Goal: Information Seeking & Learning: Learn about a topic

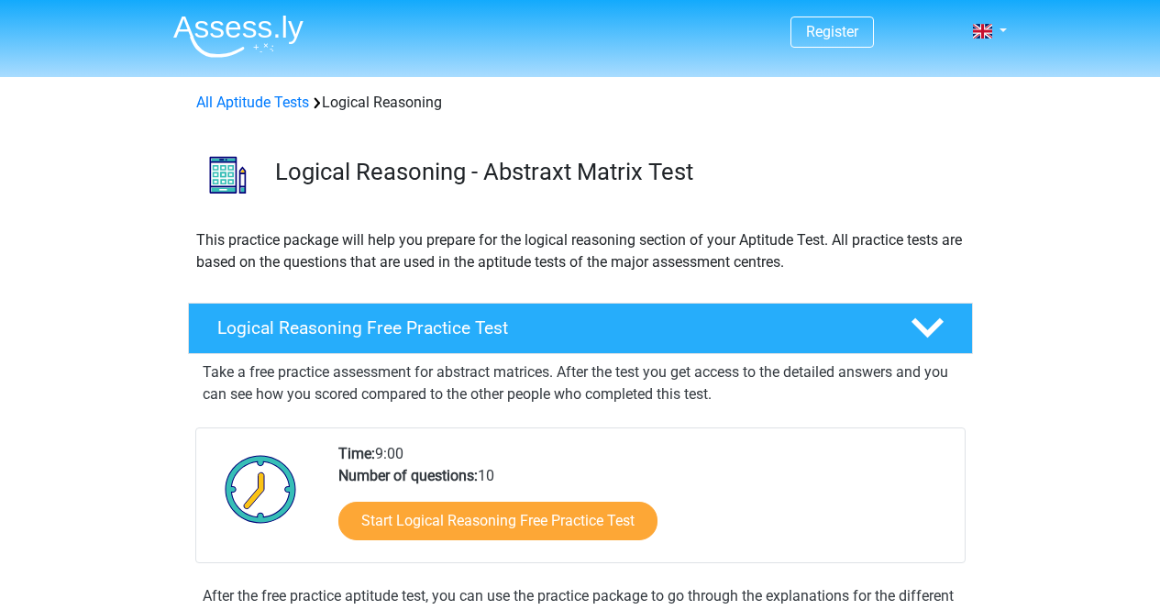
scroll to position [164, 0]
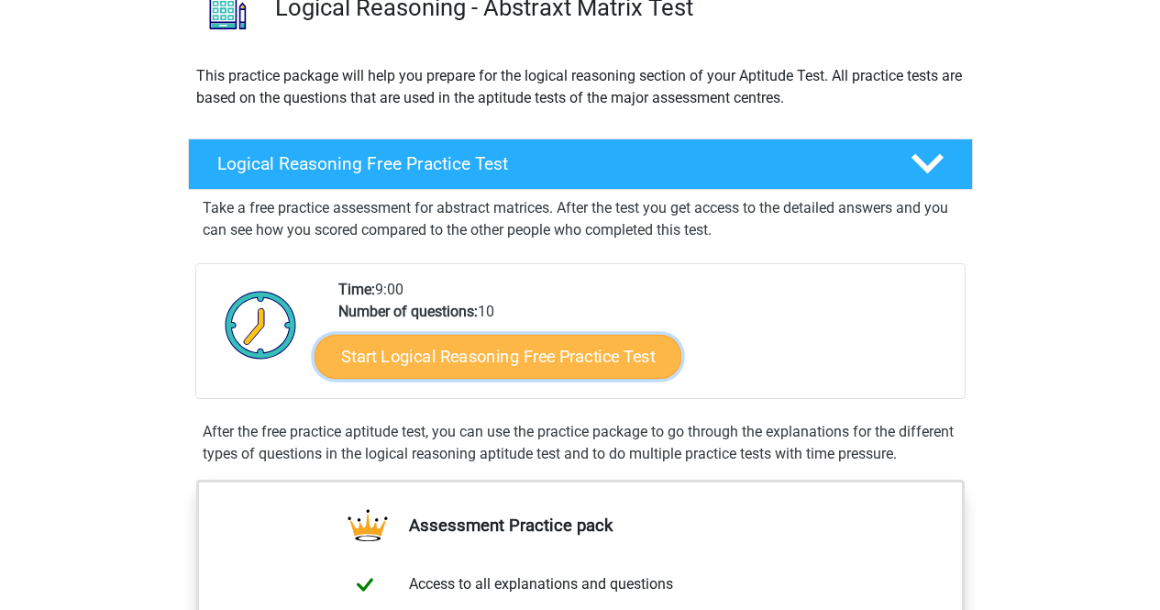
click at [403, 355] on link "Start Logical Reasoning Free Practice Test" at bounding box center [497, 356] width 367 height 44
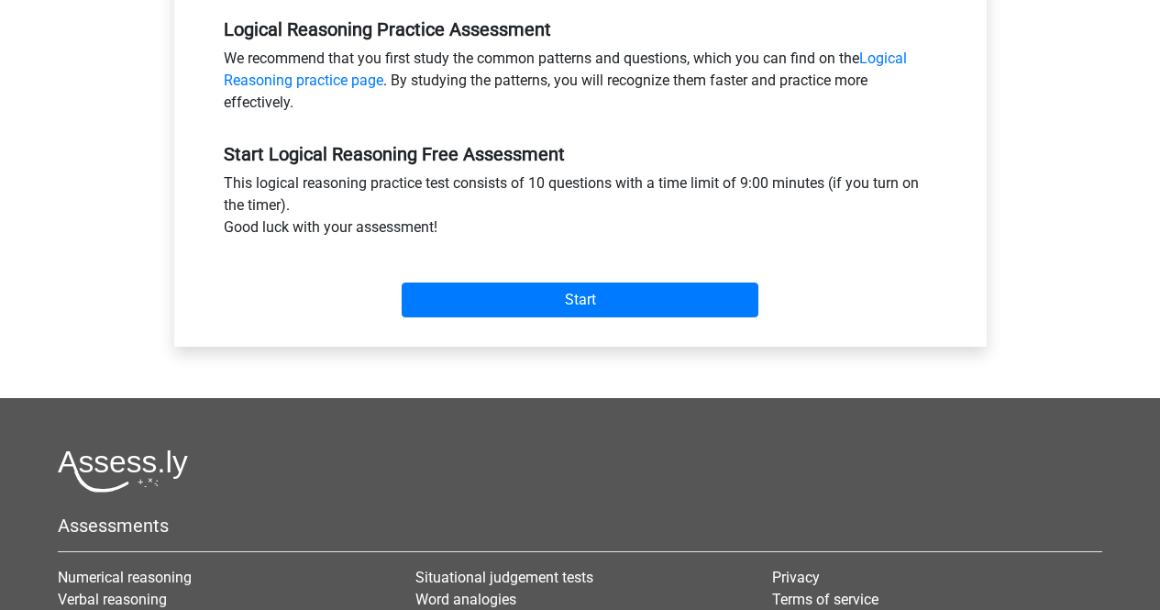
scroll to position [573, 0]
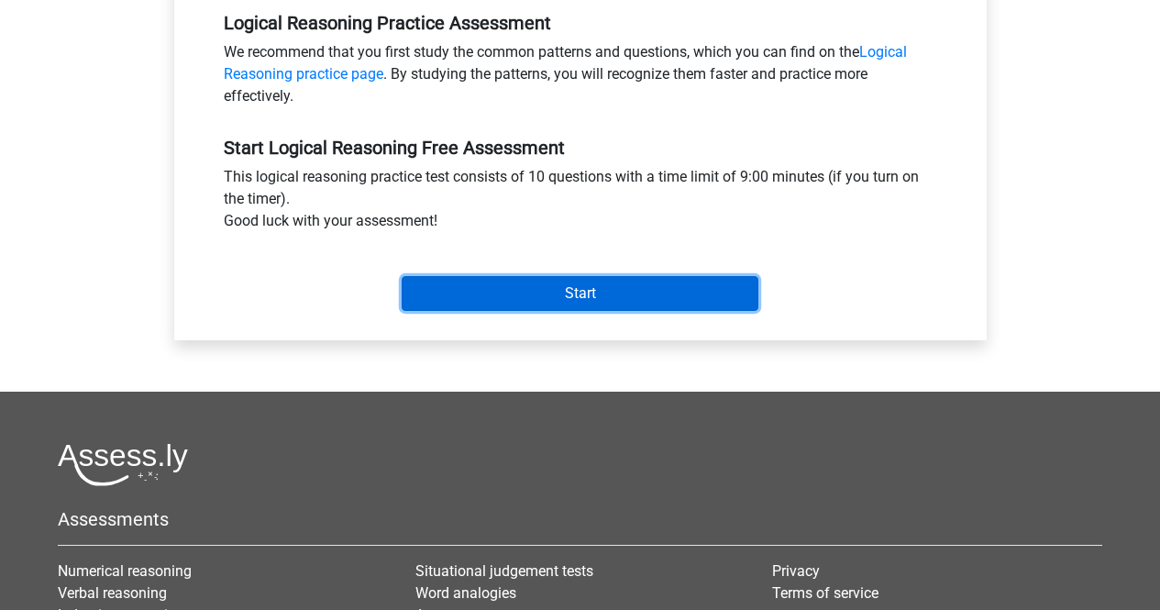
click at [544, 281] on input "Start" at bounding box center [579, 293] width 357 height 35
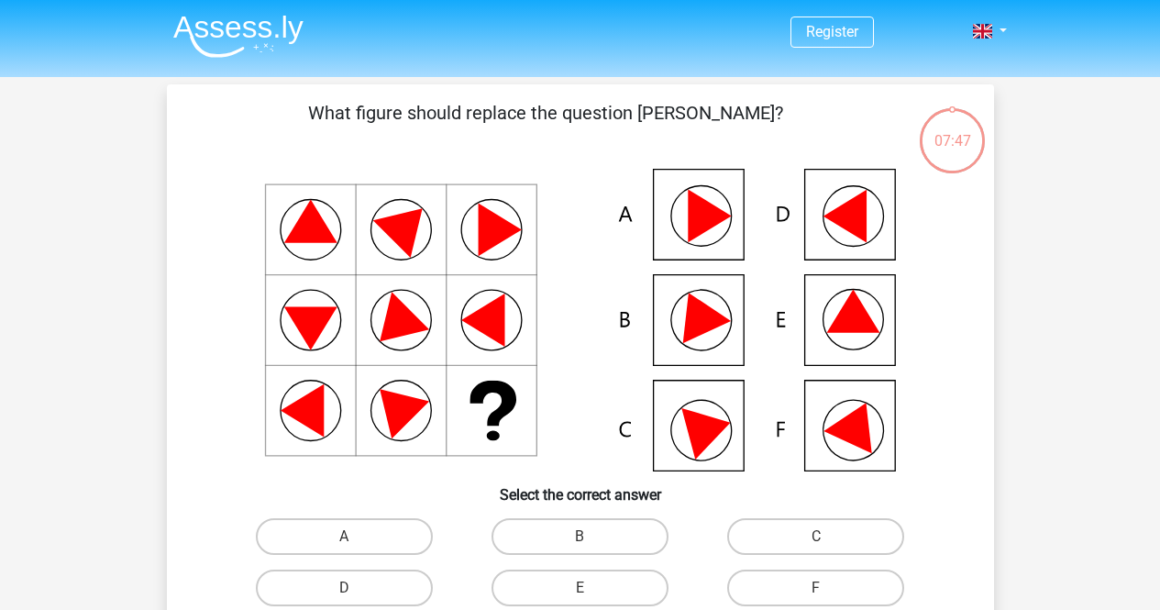
click at [717, 221] on icon at bounding box center [708, 216] width 43 height 53
click at [407, 530] on label "A" at bounding box center [344, 536] width 177 height 37
click at [356, 536] on input "A" at bounding box center [350, 542] width 12 height 12
radio input "true"
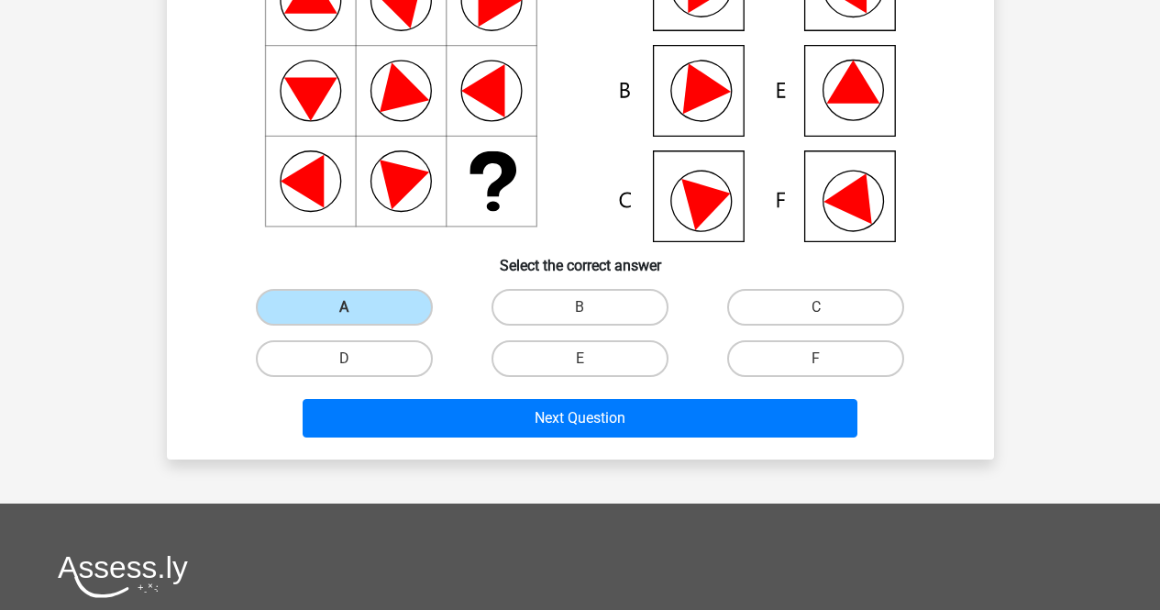
scroll to position [230, 0]
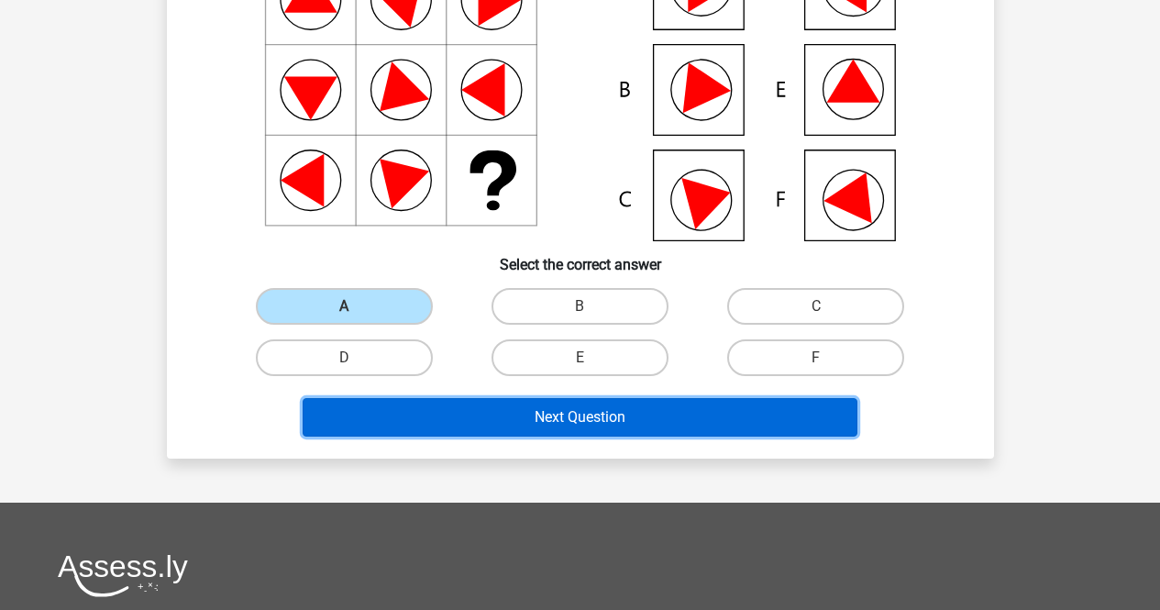
click at [586, 409] on button "Next Question" at bounding box center [579, 417] width 555 height 38
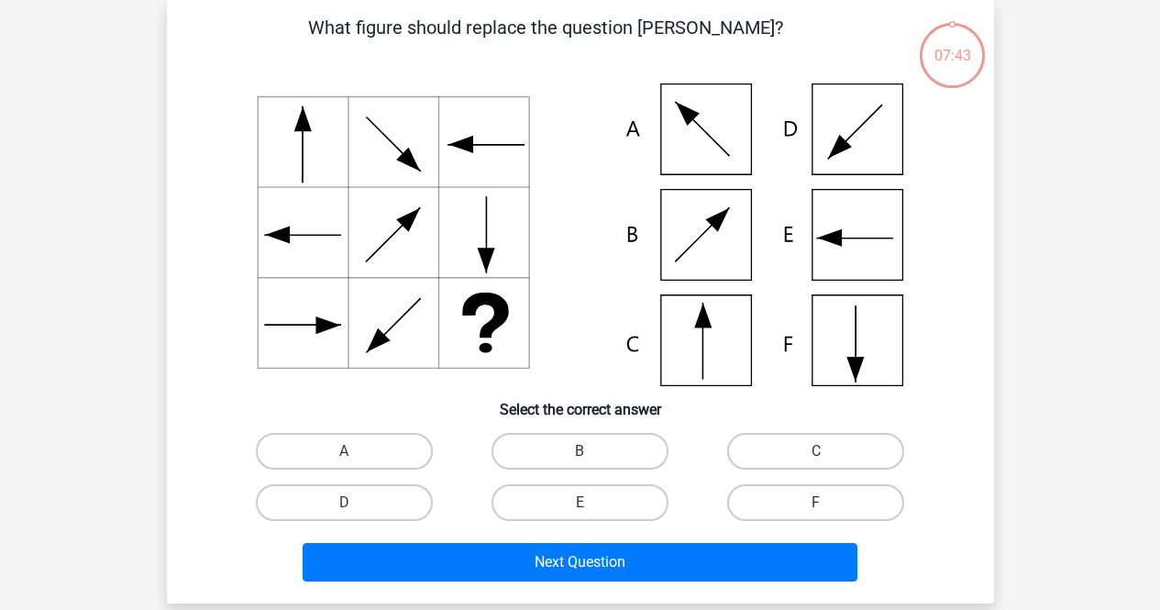
scroll to position [84, 0]
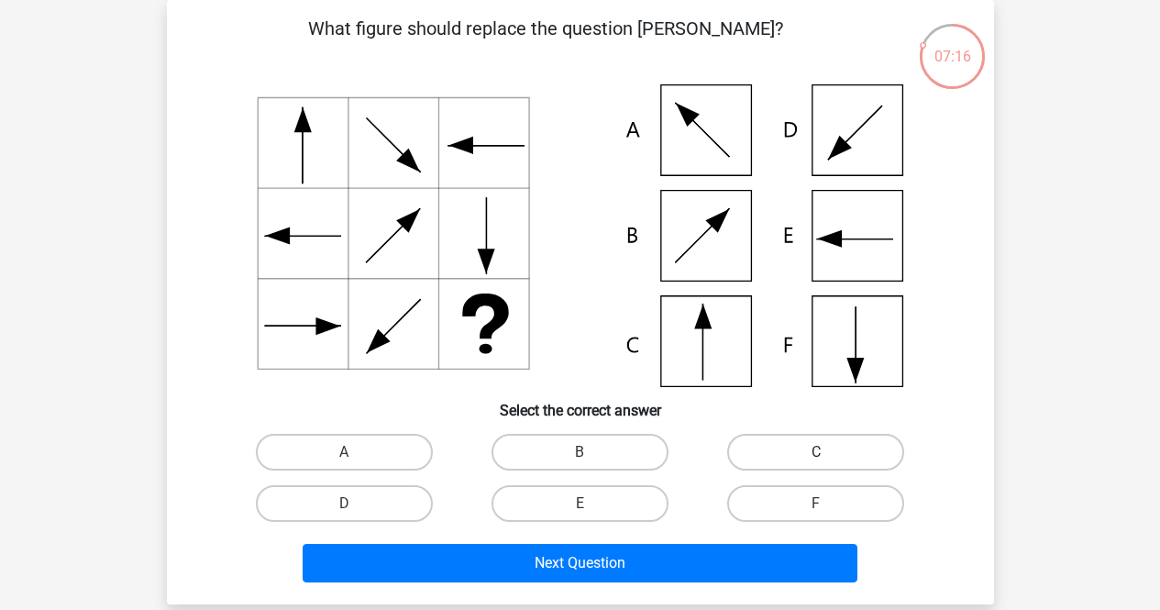
click at [798, 442] on label "C" at bounding box center [815, 452] width 177 height 37
click at [816, 452] on input "C" at bounding box center [822, 458] width 12 height 12
radio input "true"
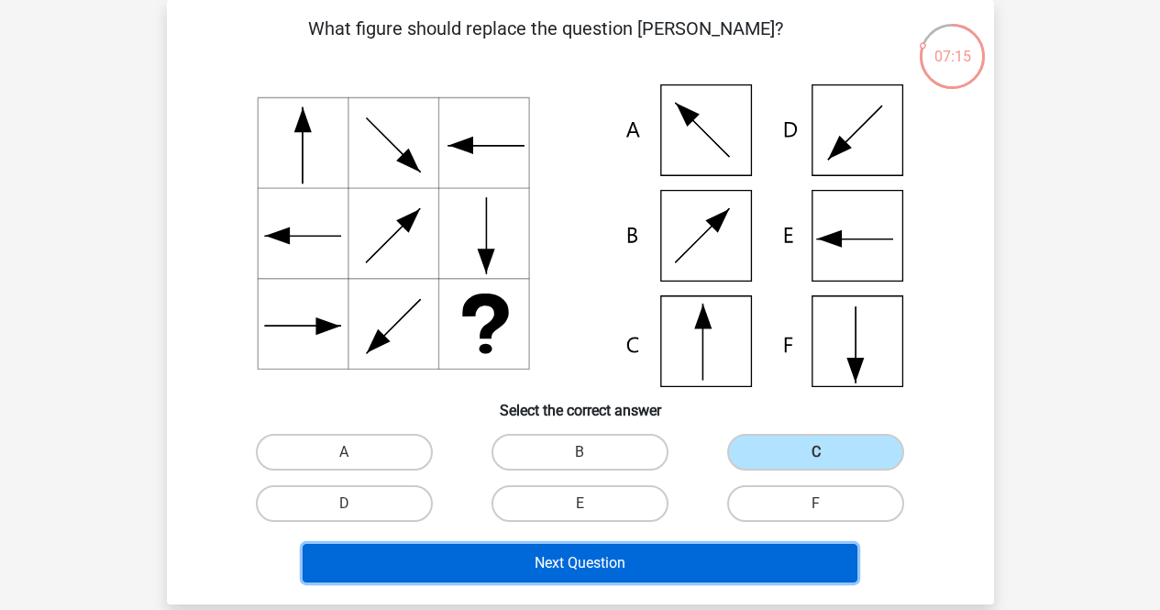
click at [705, 554] on button "Next Question" at bounding box center [579, 563] width 555 height 38
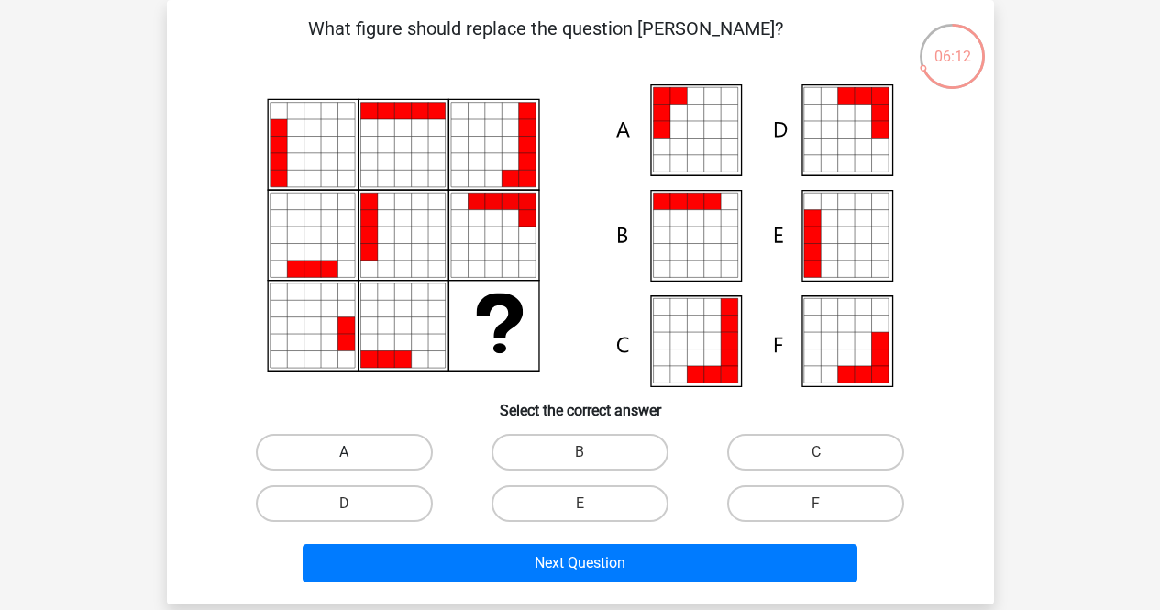
click at [368, 442] on label "A" at bounding box center [344, 452] width 177 height 37
click at [356, 452] on input "A" at bounding box center [350, 458] width 12 height 12
radio input "true"
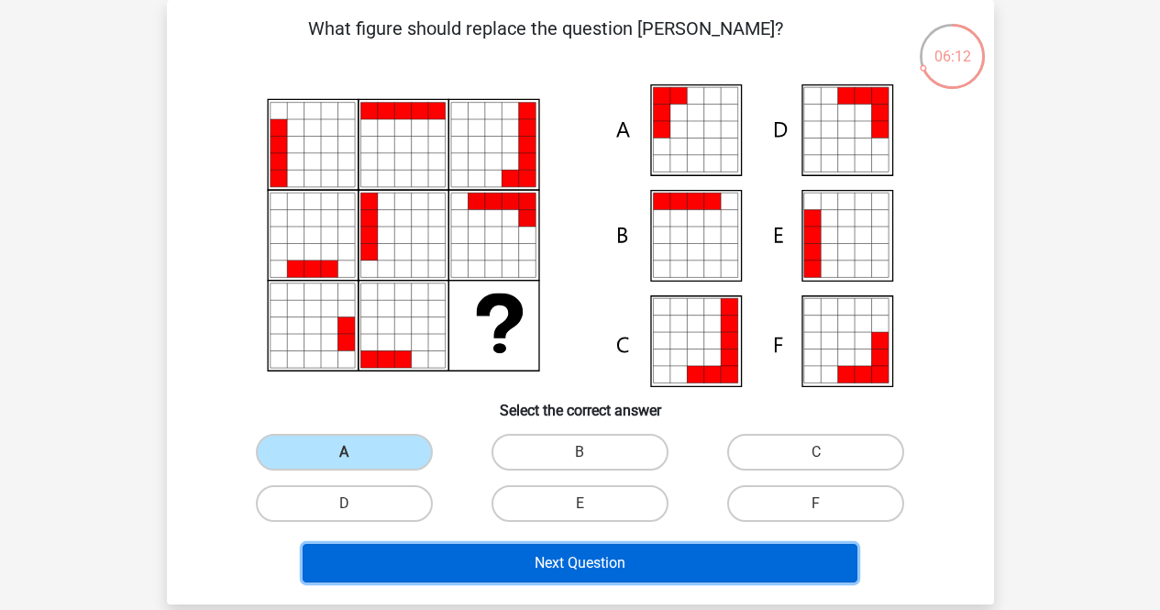
click at [505, 562] on button "Next Question" at bounding box center [579, 563] width 555 height 38
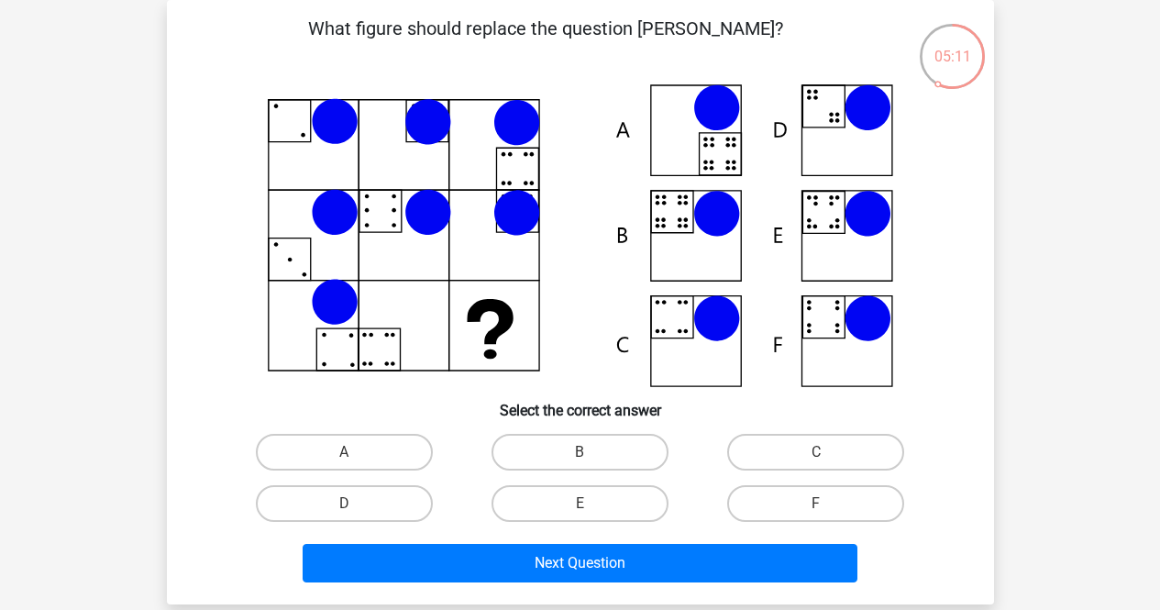
click at [684, 219] on icon at bounding box center [685, 220] width 5 height 5
click at [575, 454] on label "B" at bounding box center [579, 452] width 177 height 37
click at [579, 454] on input "B" at bounding box center [585, 458] width 12 height 12
radio input "true"
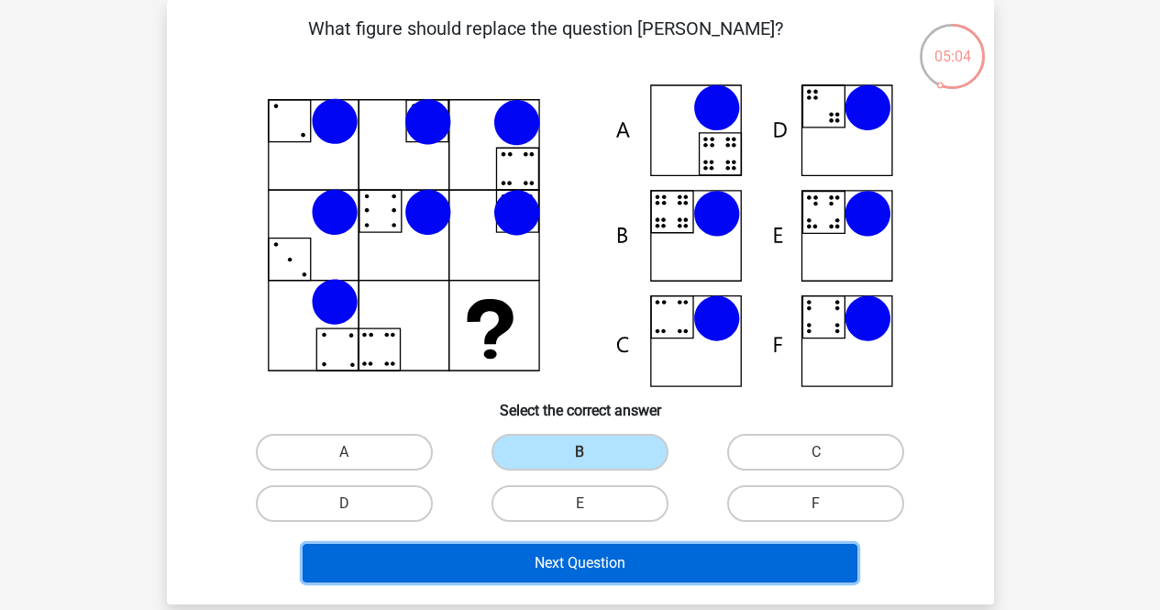
click at [633, 556] on button "Next Question" at bounding box center [579, 563] width 555 height 38
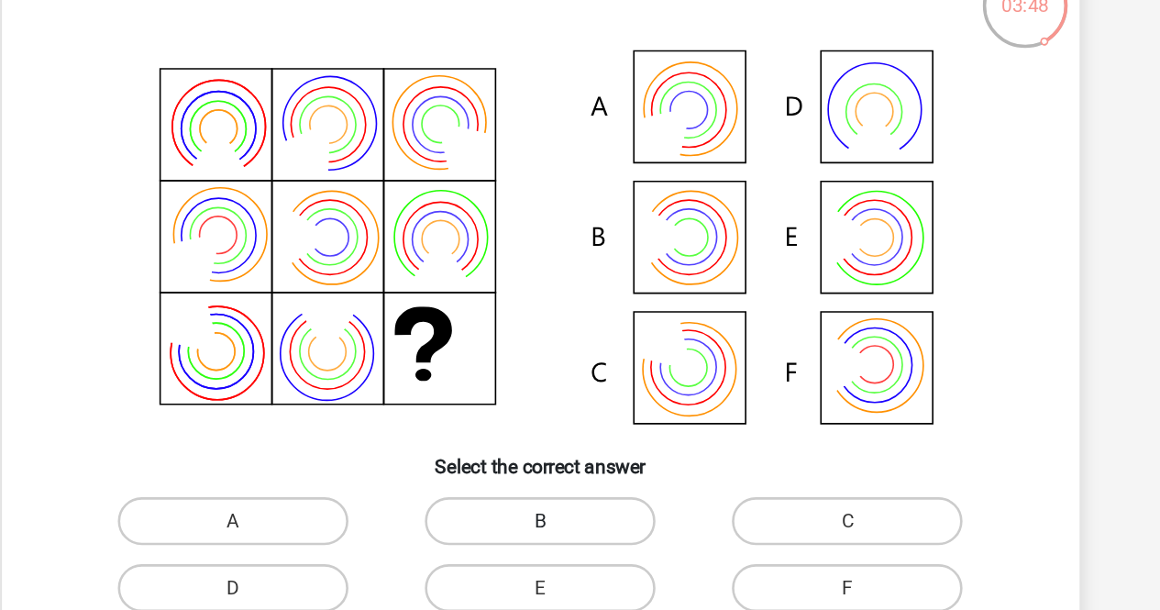
click at [611, 453] on label "B" at bounding box center [579, 452] width 177 height 37
click at [591, 453] on input "B" at bounding box center [585, 458] width 12 height 12
radio input "true"
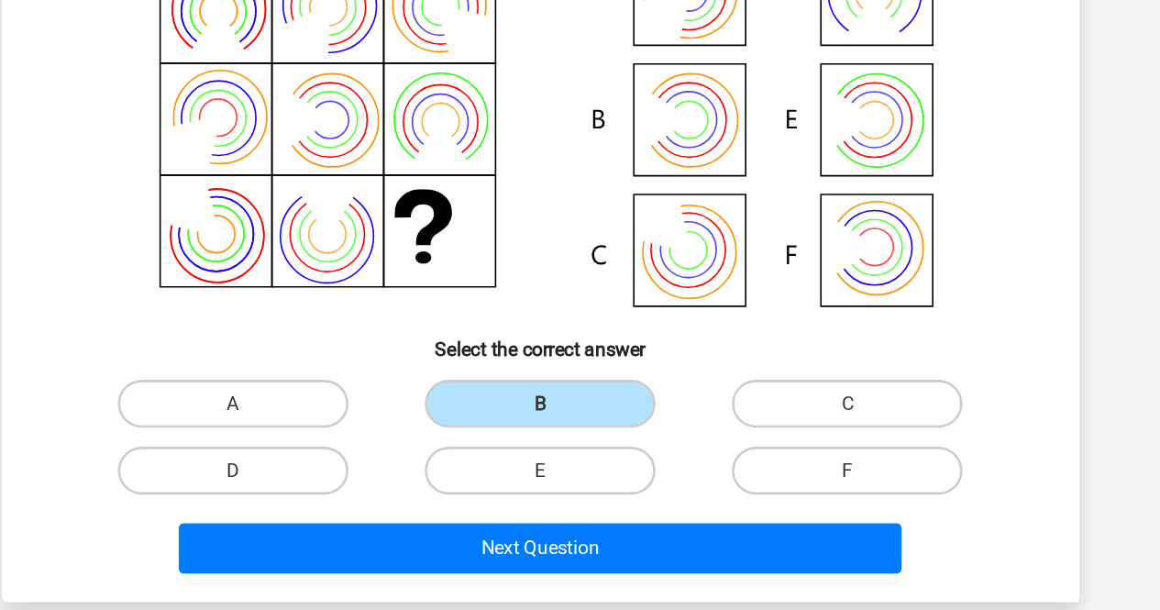
scroll to position [85, 0]
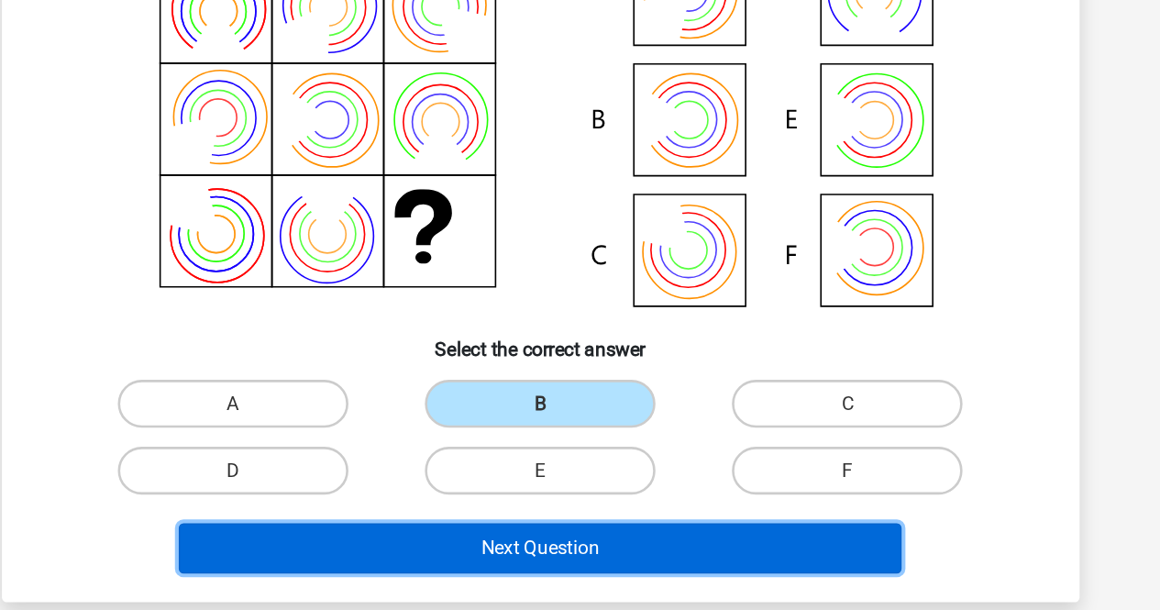
click at [668, 558] on button "Next Question" at bounding box center [579, 562] width 555 height 38
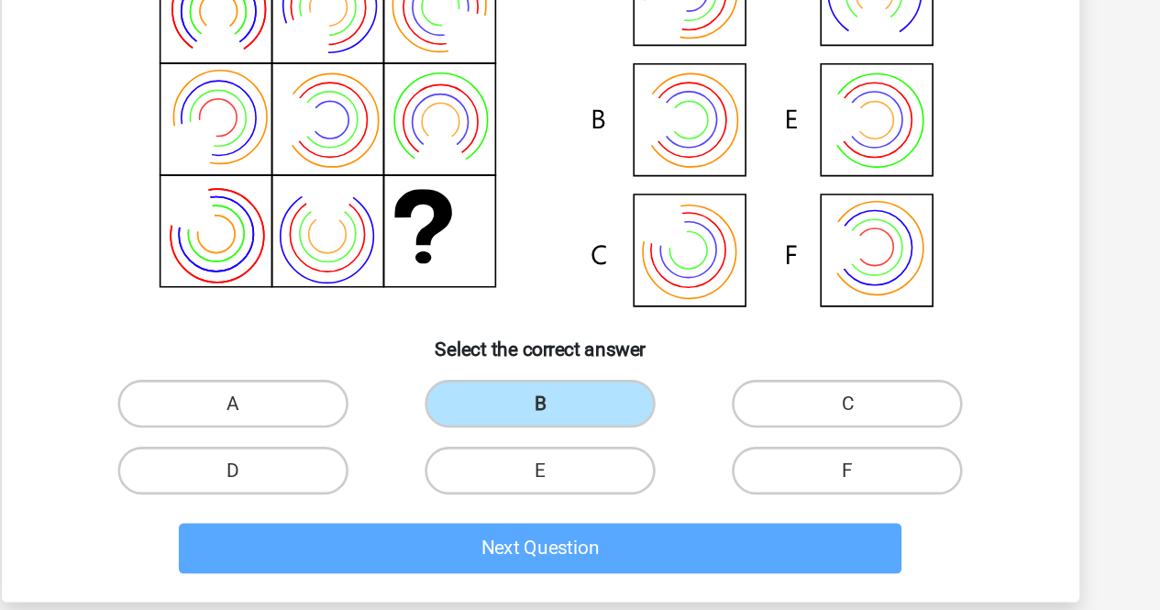
scroll to position [84, 0]
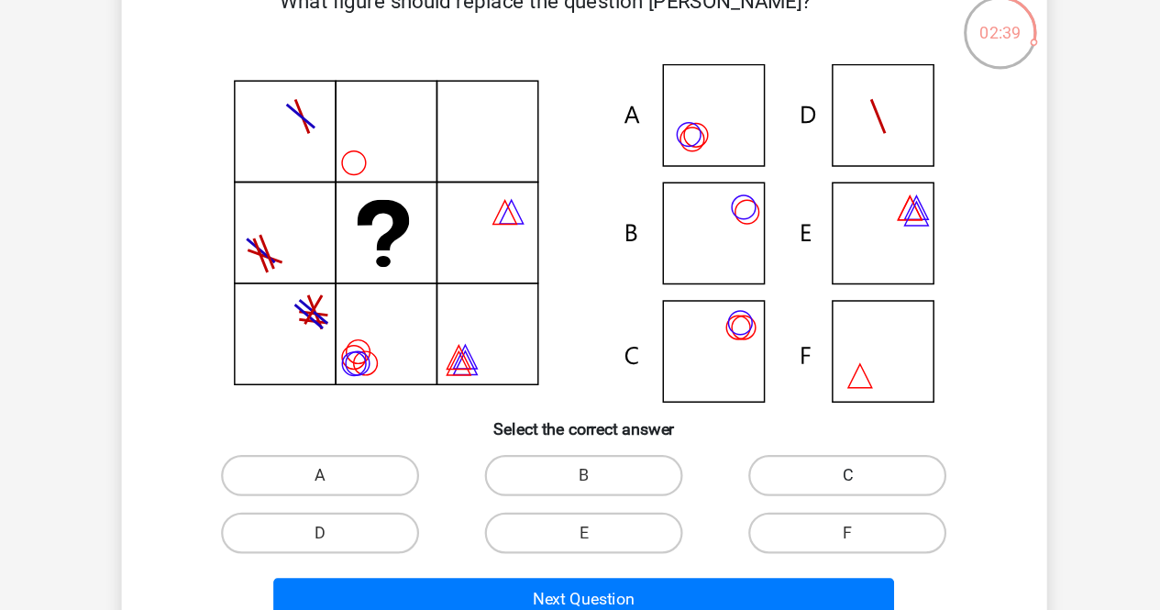
click at [778, 451] on label "C" at bounding box center [815, 452] width 177 height 37
click at [816, 452] on input "C" at bounding box center [822, 458] width 12 height 12
radio input "true"
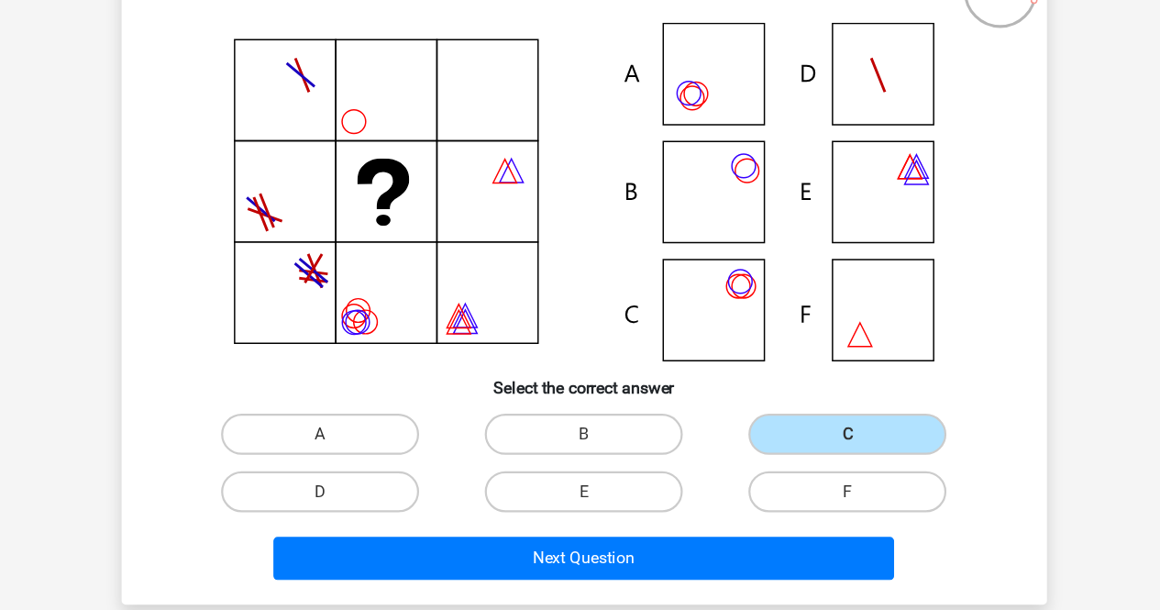
scroll to position [85, 0]
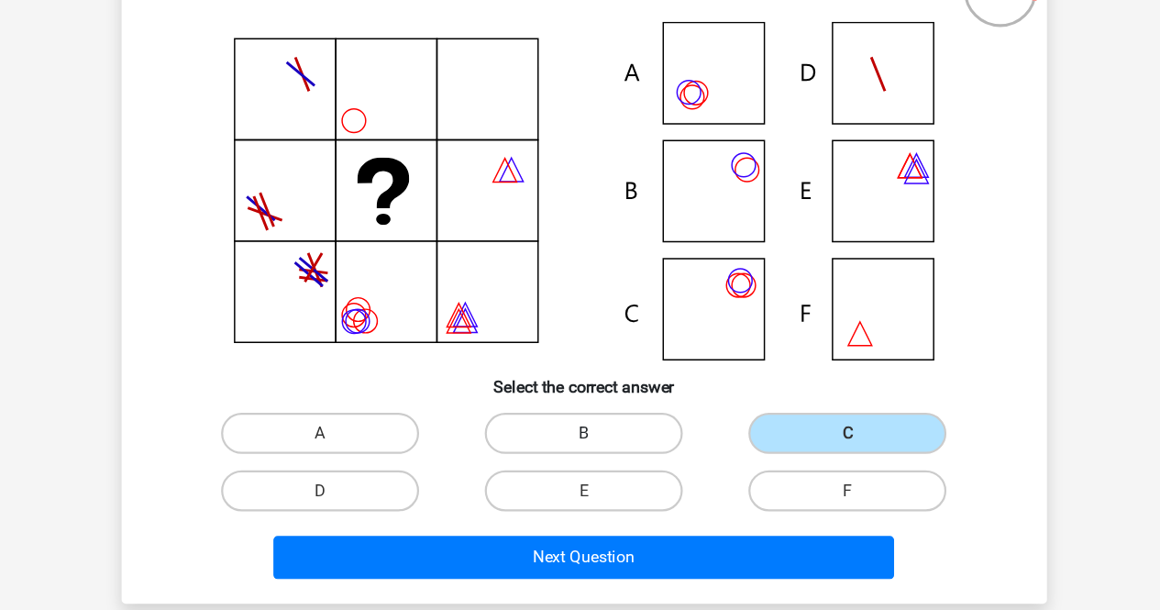
click at [594, 445] on label "B" at bounding box center [579, 451] width 177 height 37
click at [591, 451] on input "B" at bounding box center [585, 457] width 12 height 12
radio input "true"
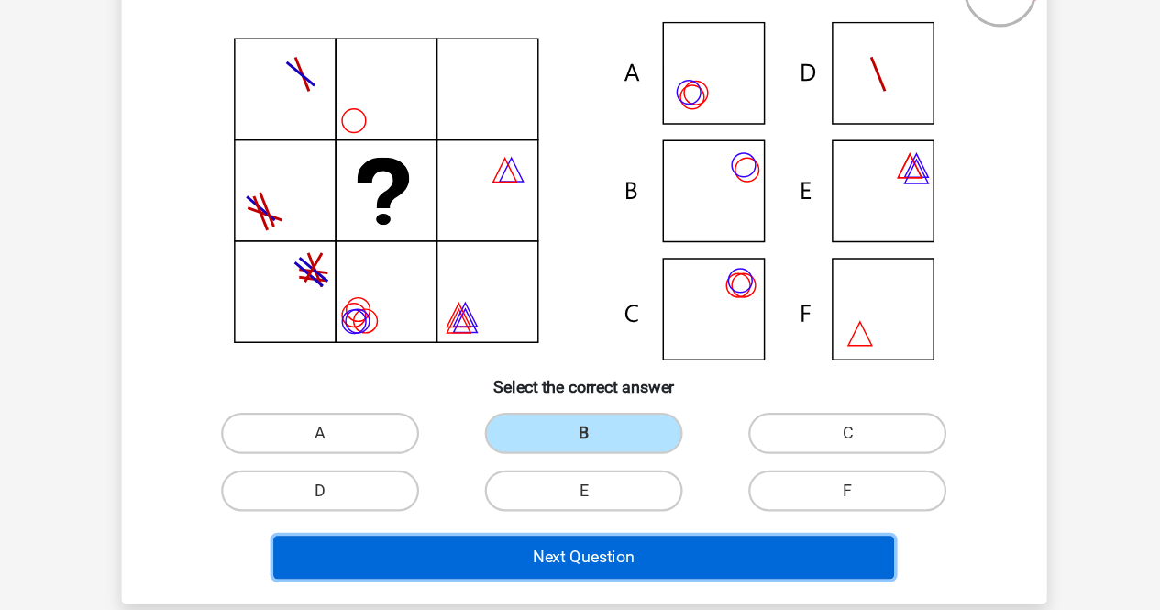
click at [626, 550] on button "Next Question" at bounding box center [579, 562] width 555 height 38
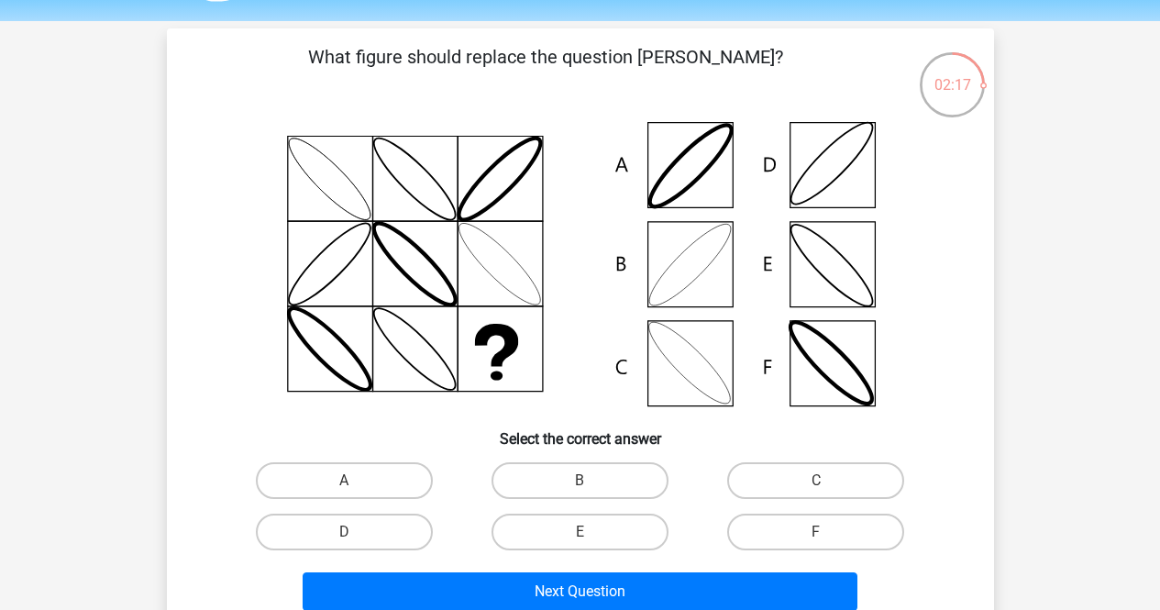
scroll to position [55, 0]
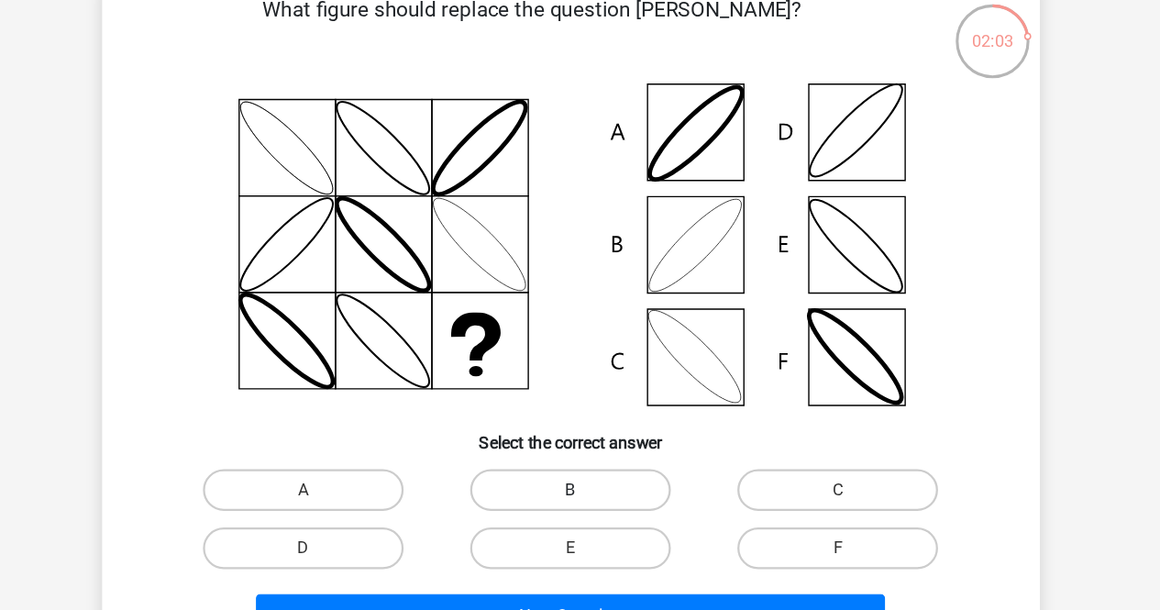
click at [588, 479] on label "B" at bounding box center [579, 481] width 177 height 37
click at [588, 481] on input "B" at bounding box center [585, 487] width 12 height 12
radio input "true"
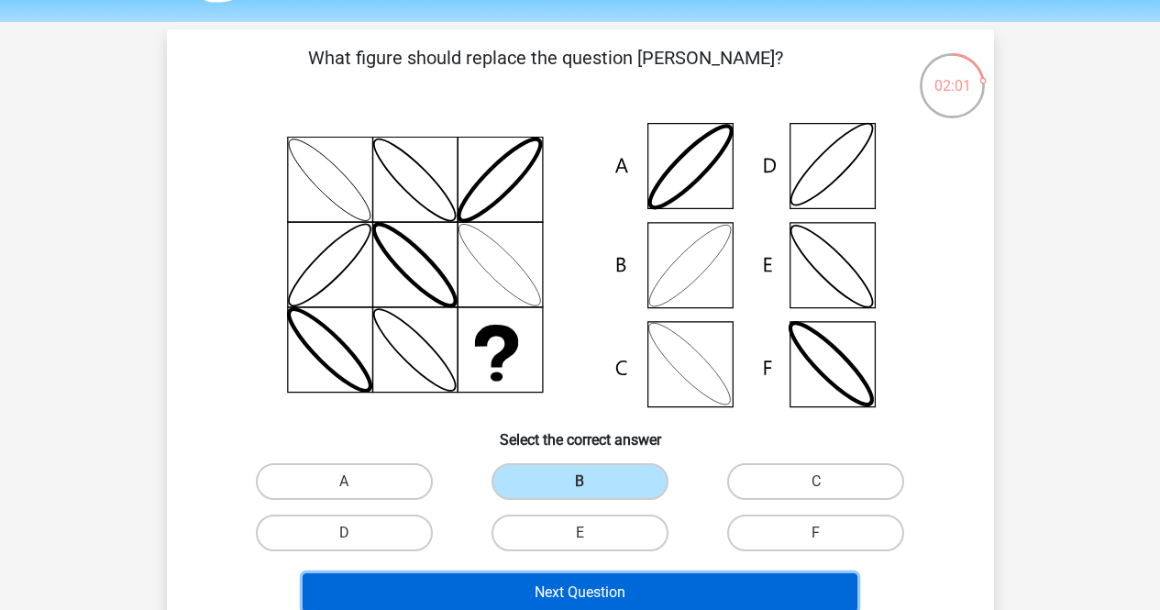
click at [625, 593] on button "Next Question" at bounding box center [579, 592] width 555 height 38
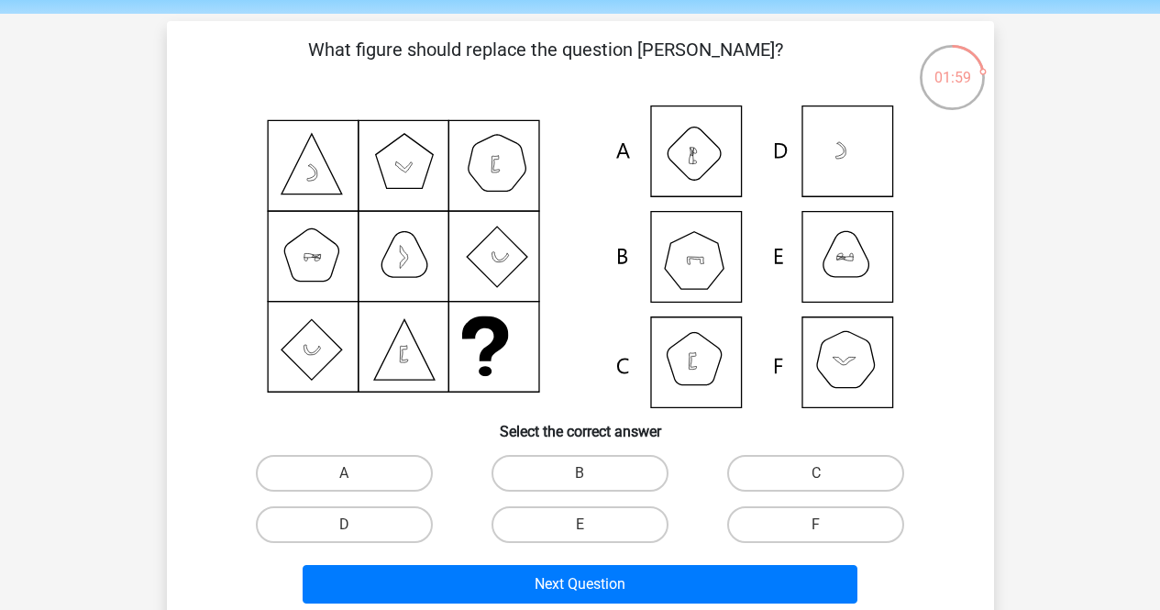
scroll to position [64, 0]
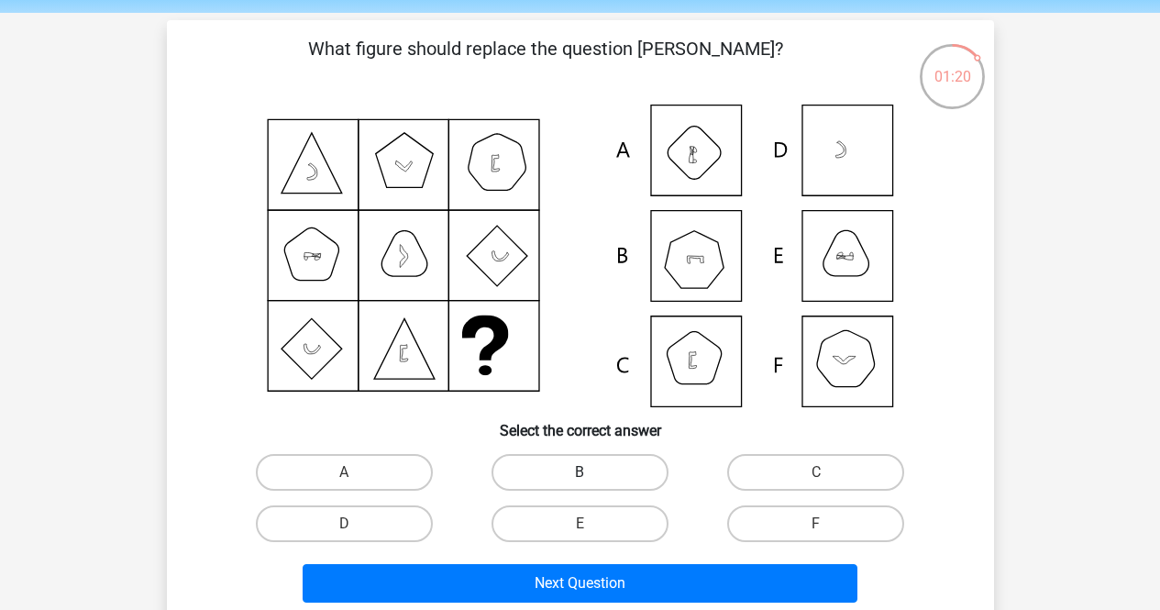
click at [580, 469] on label "B" at bounding box center [579, 472] width 177 height 37
click at [580, 472] on input "B" at bounding box center [585, 478] width 12 height 12
radio input "true"
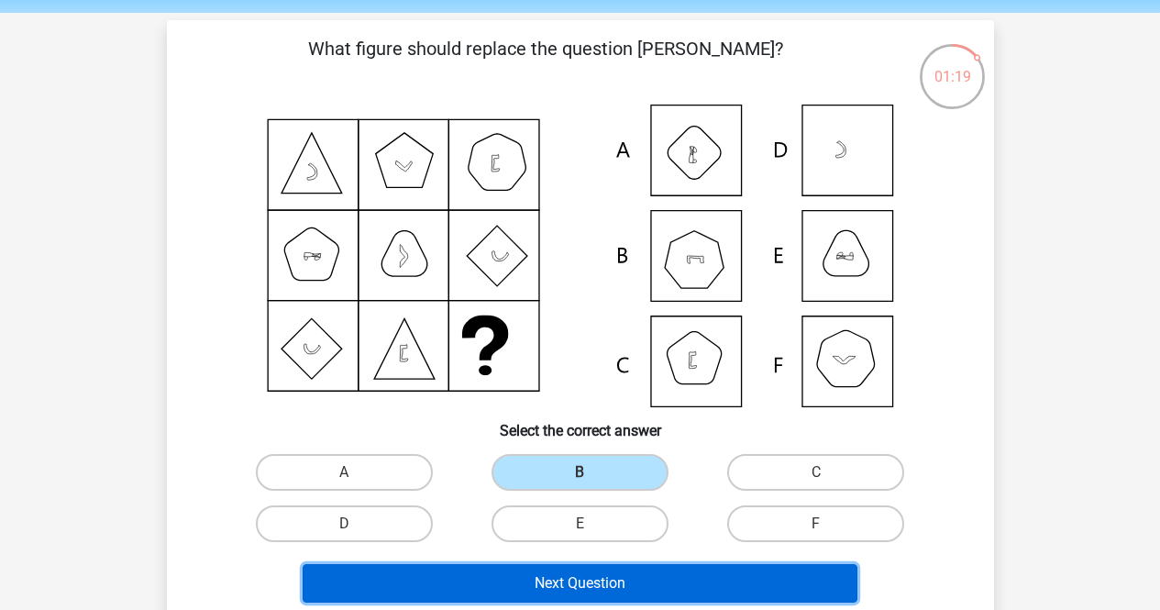
click at [678, 586] on button "Next Question" at bounding box center [579, 583] width 555 height 38
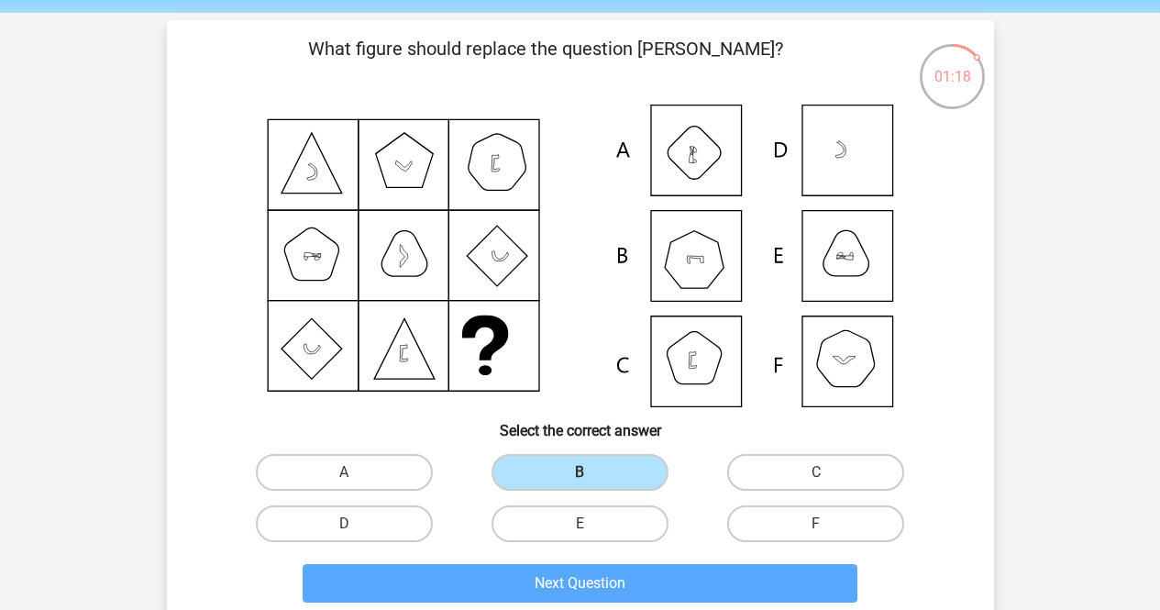
scroll to position [84, 0]
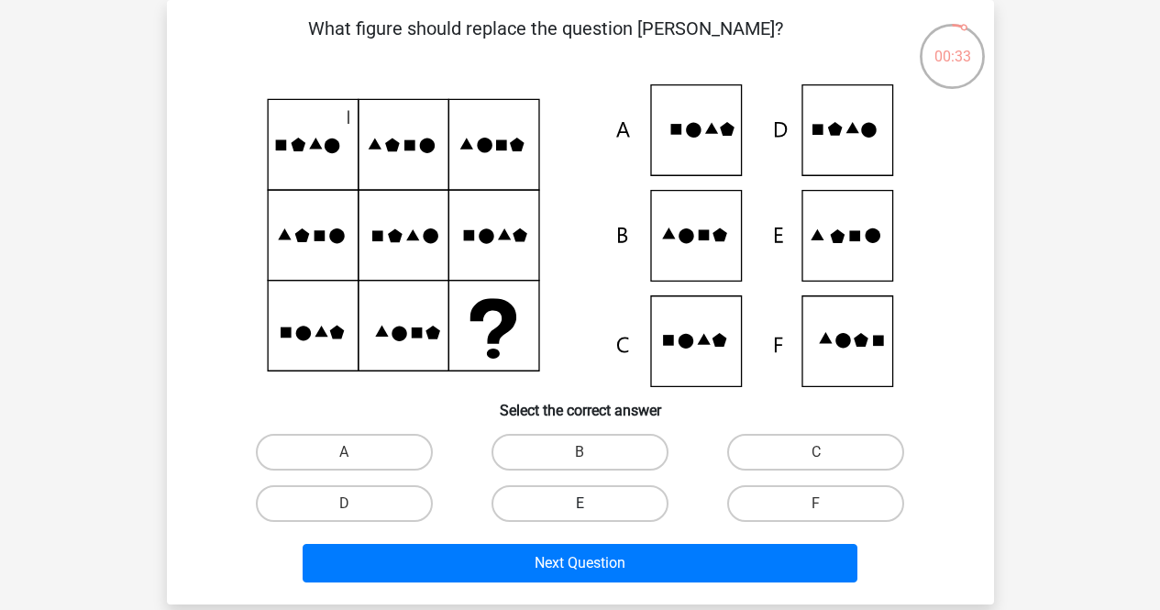
click at [597, 496] on label "E" at bounding box center [579, 503] width 177 height 37
click at [591, 503] on input "E" at bounding box center [585, 509] width 12 height 12
radio input "true"
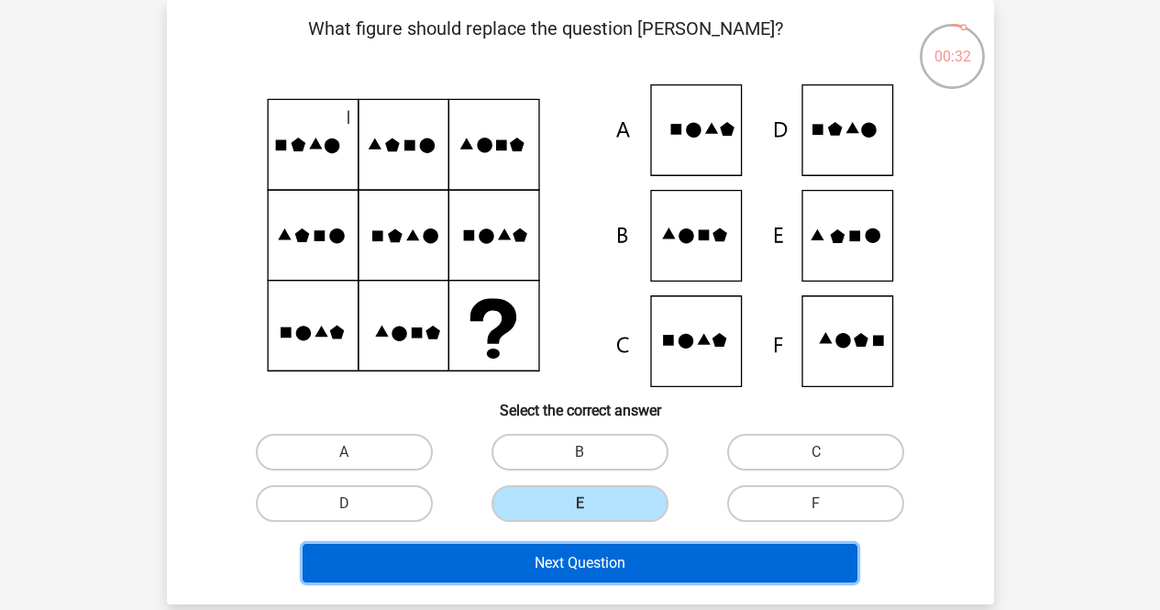
click at [602, 562] on button "Next Question" at bounding box center [579, 563] width 555 height 38
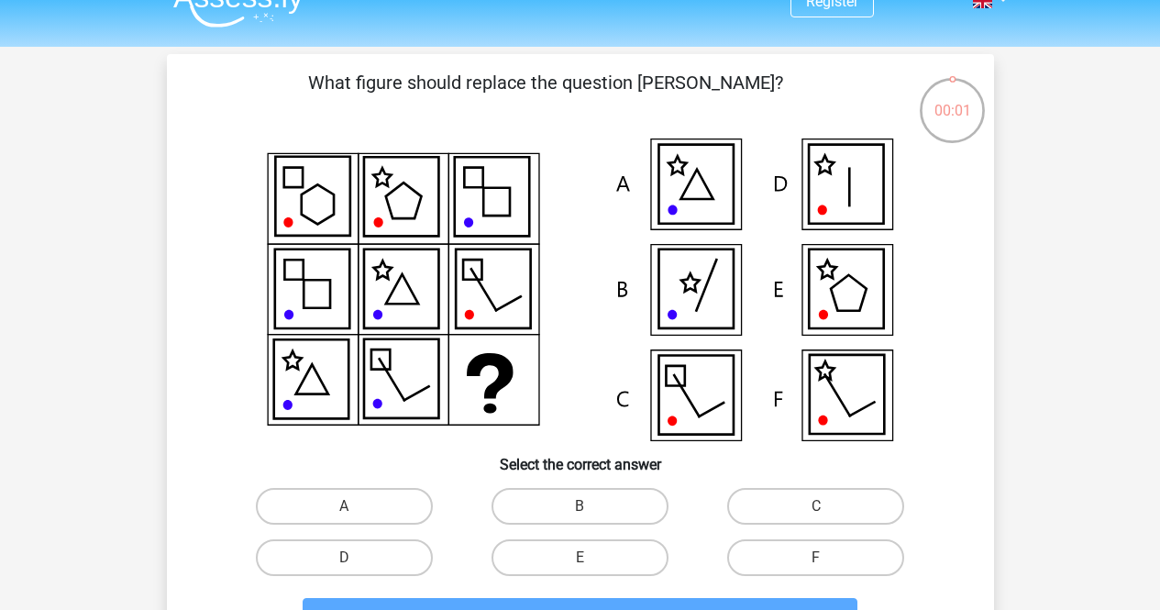
scroll to position [20, 0]
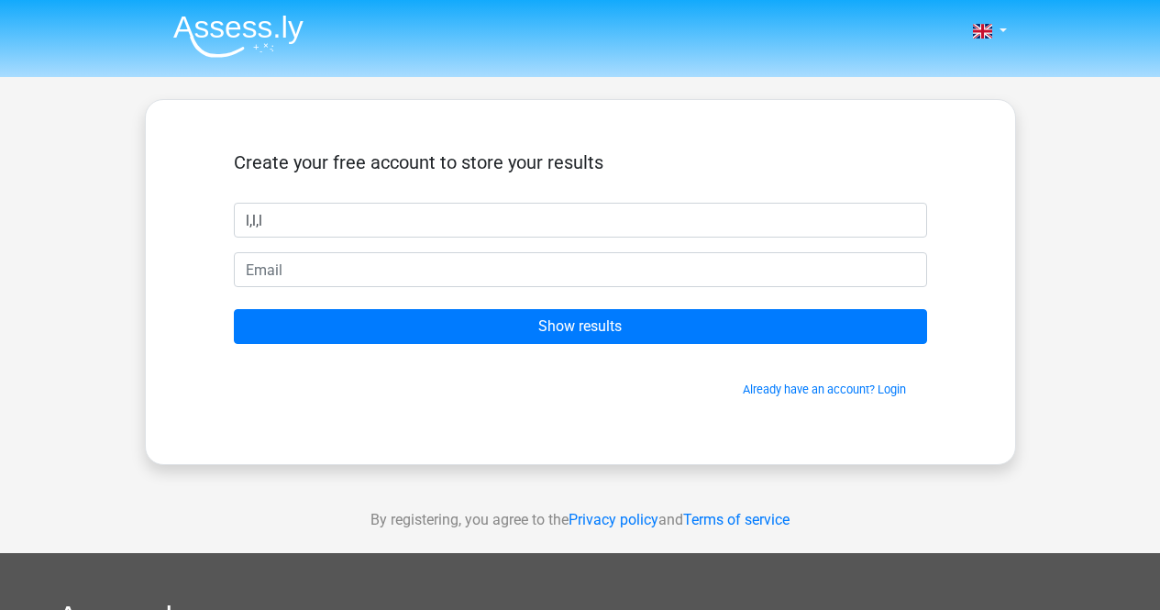
type input "l,l,l"
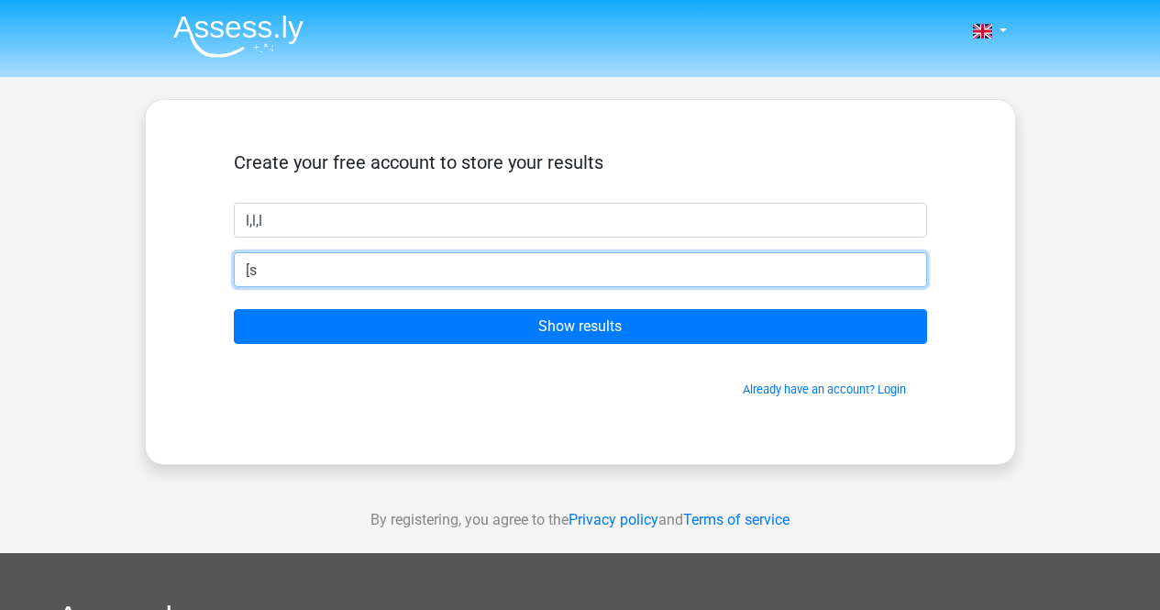
type input "["
type input "psktang96@gmail.com"
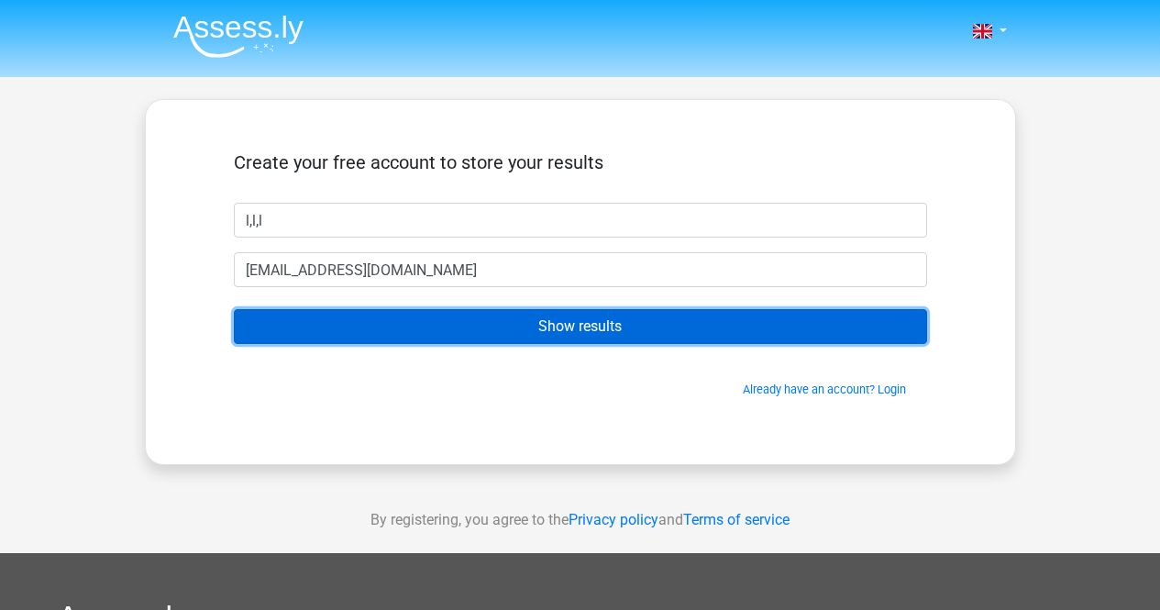
click at [726, 324] on input "Show results" at bounding box center [580, 326] width 693 height 35
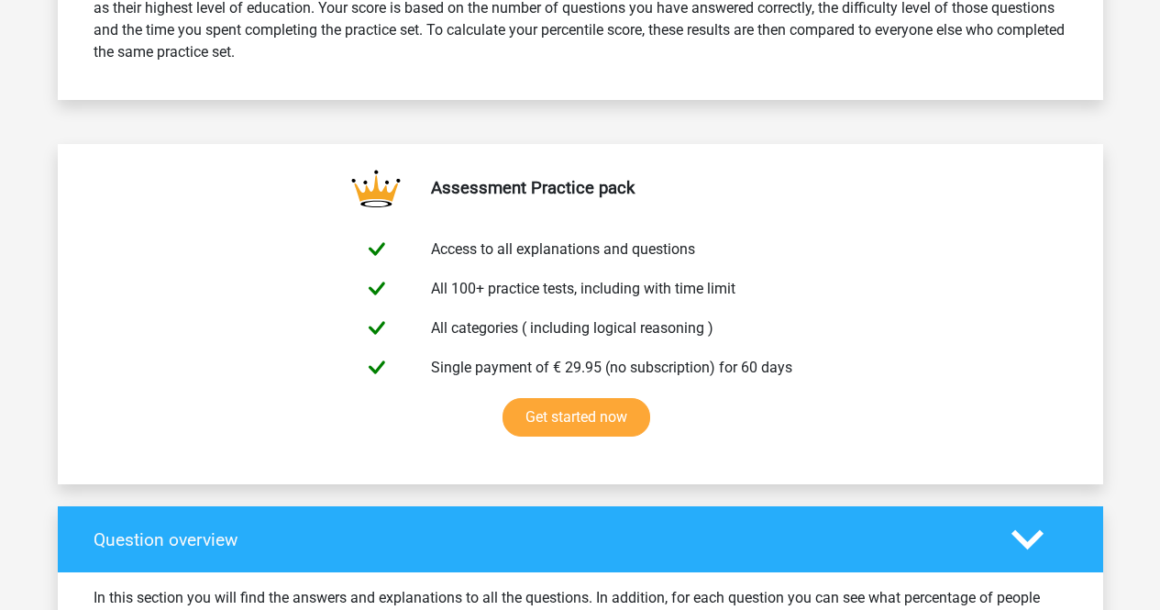
scroll to position [853, 0]
